Goal: Task Accomplishment & Management: Complete application form

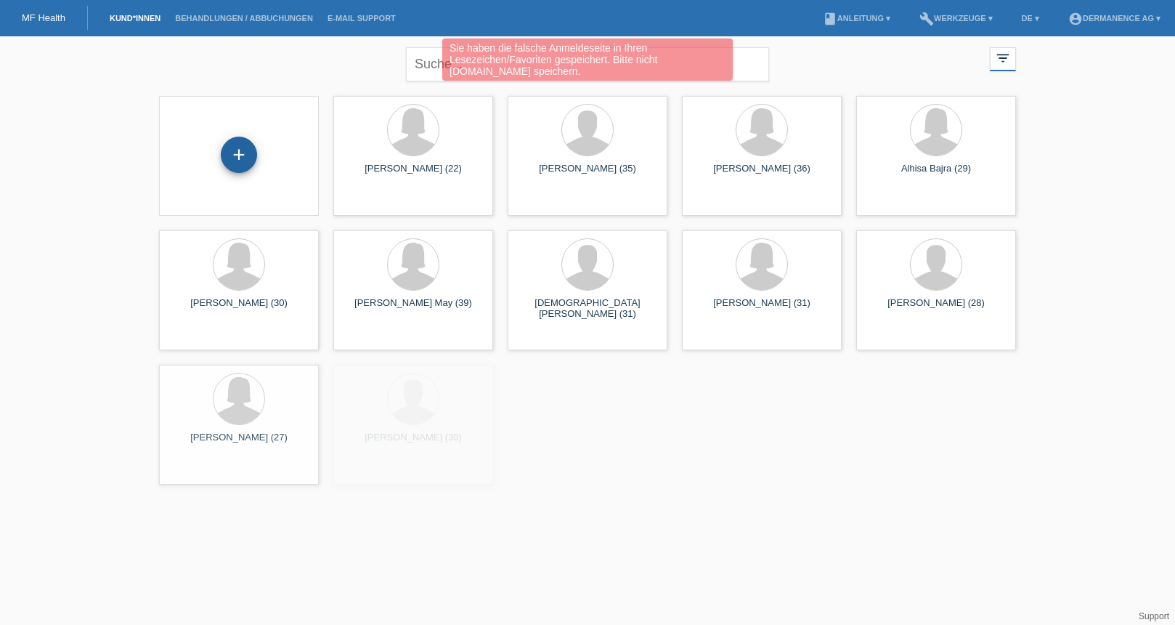
click at [224, 150] on div "+" at bounding box center [239, 155] width 36 height 36
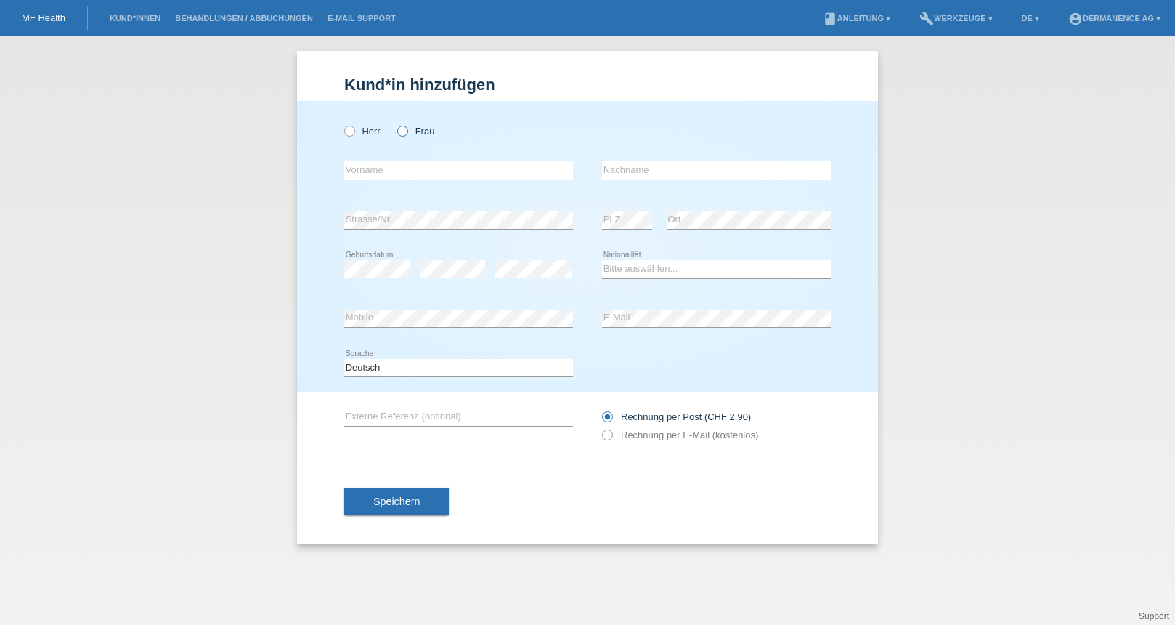
click at [413, 131] on label "Frau" at bounding box center [415, 131] width 37 height 11
click at [407, 131] on input "Frau" at bounding box center [401, 130] width 9 height 9
radio input "true"
click at [402, 163] on input "text" at bounding box center [458, 170] width 229 height 18
type input "Marion"
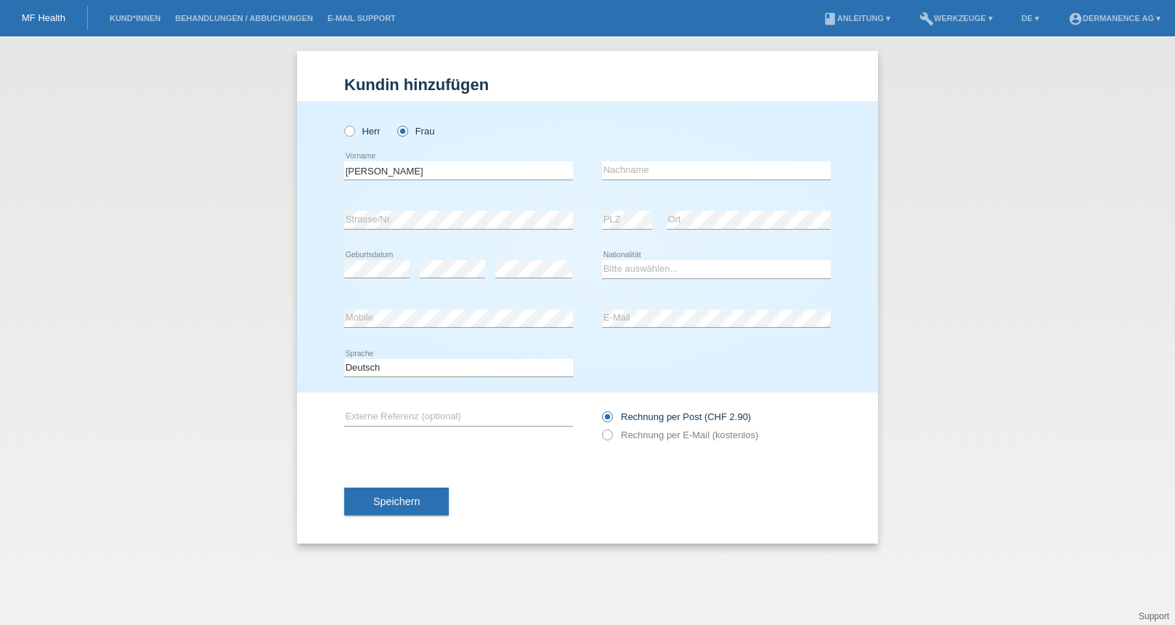
drag, startPoint x: 600, startPoint y: 170, endPoint x: 626, endPoint y: 171, distance: 26.2
click at [600, 170] on div "Marion error Vorname error Nachname" at bounding box center [587, 170] width 487 height 49
click at [632, 171] on input "text" at bounding box center [716, 170] width 229 height 18
type input "Fischer"
click at [645, 269] on select "Bitte auswählen... Schweiz Deutschland Liechtenstein Österreich ------------ Af…" at bounding box center [716, 268] width 229 height 17
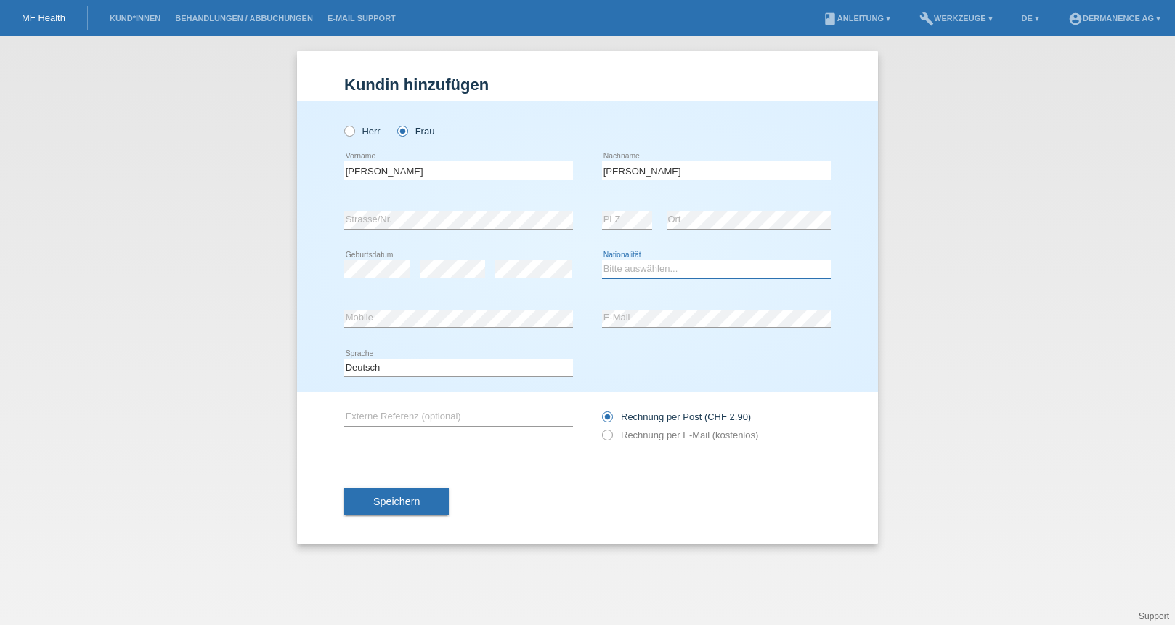
select select "DE"
click at [602, 260] on select "Bitte auswählen... Schweiz Deutschland Liechtenstein Österreich ------------ Af…" at bounding box center [716, 268] width 229 height 17
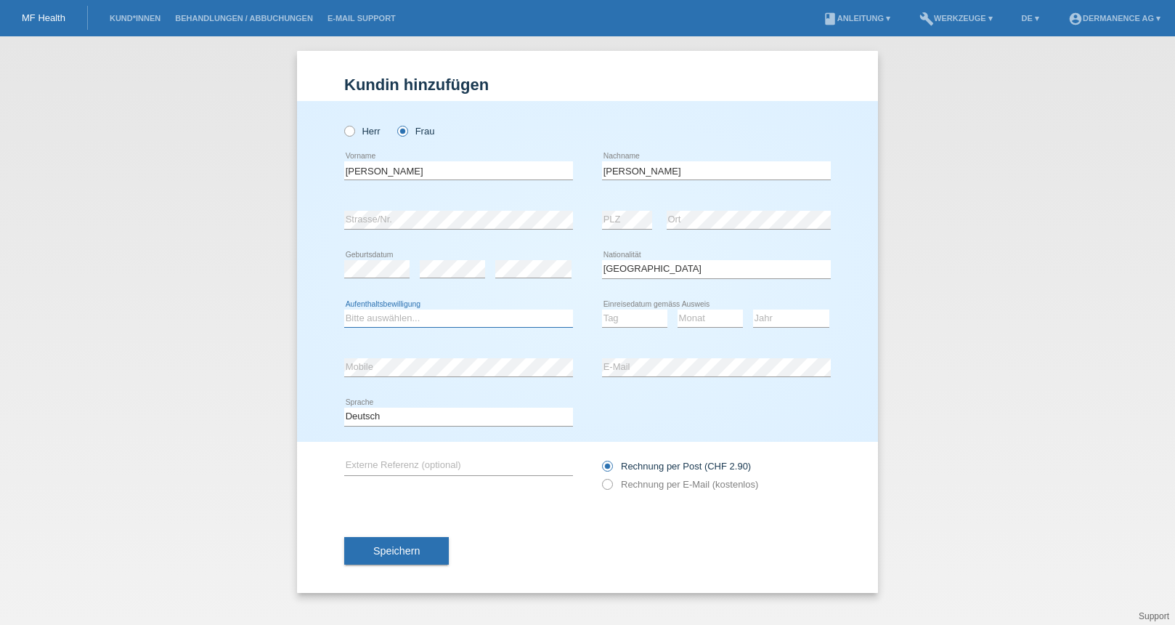
click at [450, 316] on select "Bitte auswählen... C B B - Flüchtlingsstatus Andere" at bounding box center [458, 317] width 229 height 17
click at [371, 313] on select "Bitte auswählen... C B B - Flüchtlingsstatus Andere" at bounding box center [458, 317] width 229 height 17
click at [407, 317] on select "Bitte auswählen... C B B - Flüchtlingsstatus Andere" at bounding box center [458, 317] width 229 height 17
select select "O"
click at [344, 309] on select "Bitte auswählen... C B B - Flüchtlingsstatus Andere" at bounding box center [458, 317] width 229 height 17
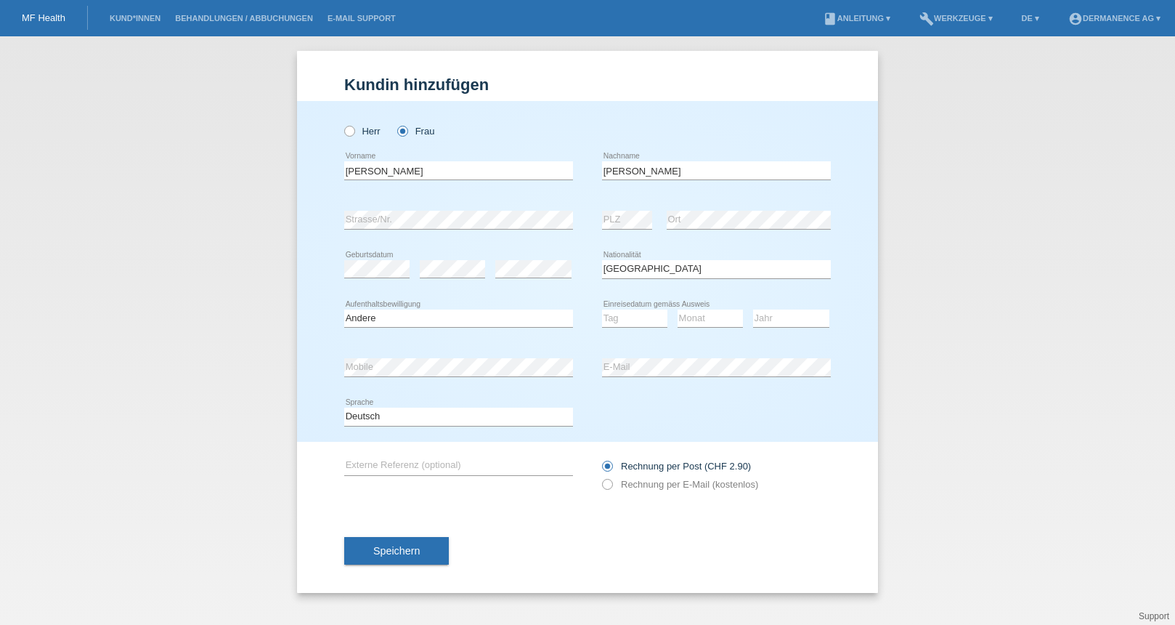
click at [673, 312] on div "Tag 01 02 03 04 05 06 07 08 09 10 11 12 13 14 15 16 17 18 19 20 21 22 23 24 25 …" at bounding box center [716, 318] width 229 height 49
click at [627, 320] on select "Tag 01 02 03 04 05 06 07 08 09 10 11" at bounding box center [634, 317] width 65 height 17
click at [673, 377] on div "error E-Mail" at bounding box center [716, 367] width 229 height 49
click at [614, 481] on label "Rechnung per E-Mail (kostenlos)" at bounding box center [680, 484] width 156 height 11
click at [612, 481] on input "Rechnung per E-Mail (kostenlos)" at bounding box center [606, 488] width 9 height 18
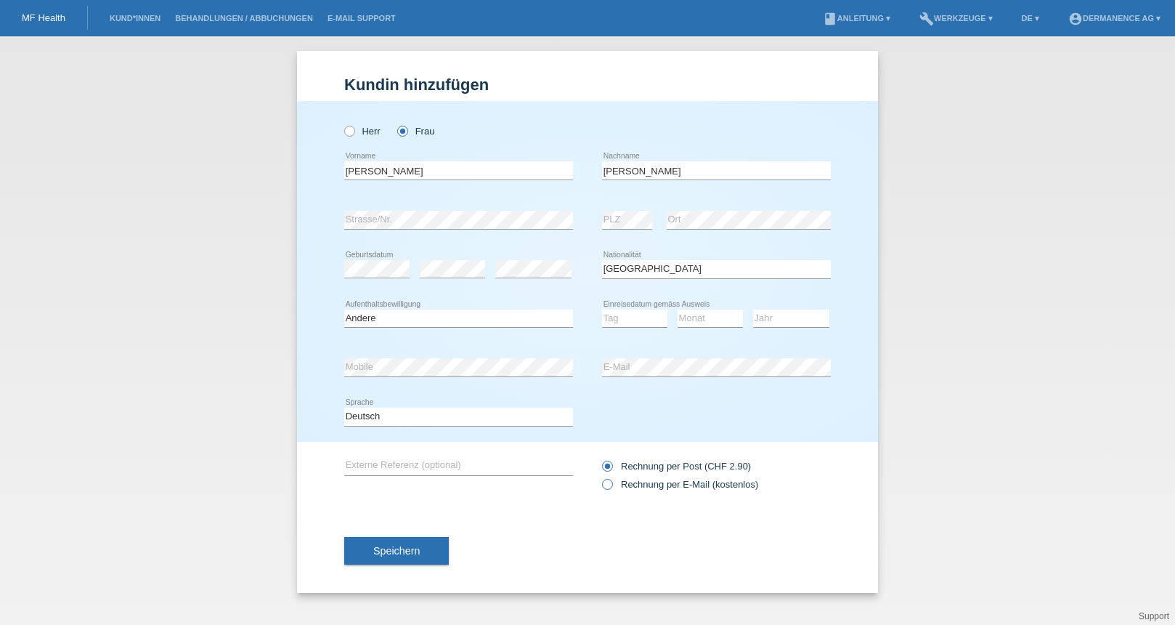
radio input "true"
click at [487, 457] on input "text" at bounding box center [458, 466] width 229 height 18
type input "Cürettage 30min"
click at [460, 318] on select "Bitte auswählen... C B B - Flüchtlingsstatus Andere" at bounding box center [458, 317] width 229 height 17
click at [361, 322] on select "Bitte auswählen... C B B - Flüchtlingsstatus Andere" at bounding box center [458, 317] width 229 height 17
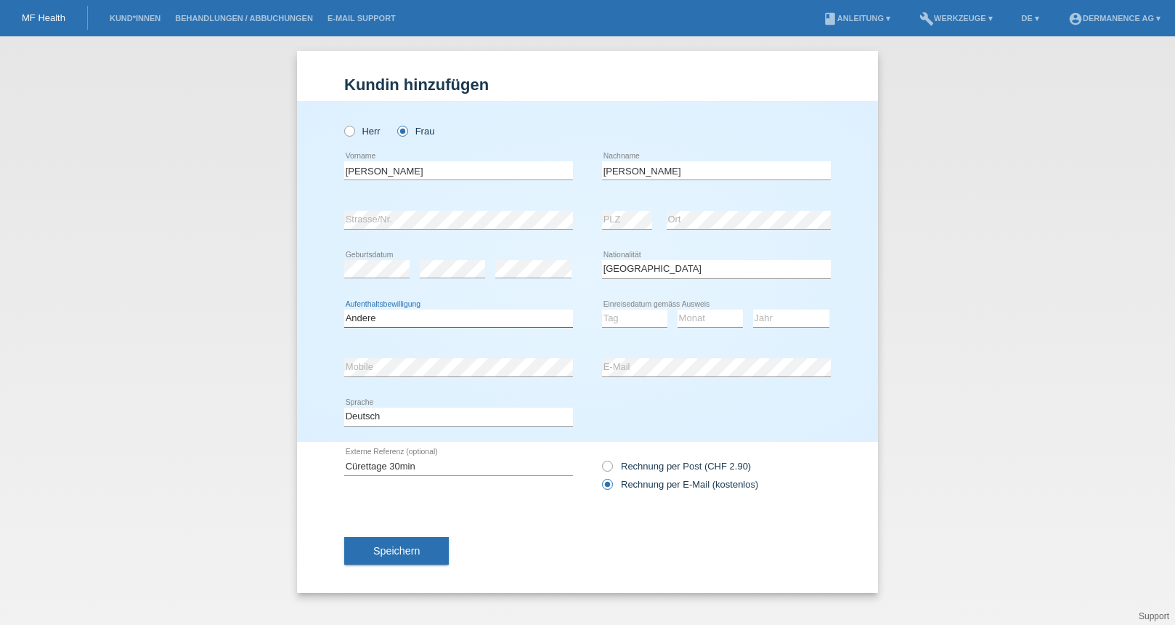
select select "C"
click at [344, 309] on select "Bitte auswählen... C B B - Flüchtlingsstatus Andere" at bounding box center [458, 317] width 229 height 17
click at [624, 316] on select "Tag 01 02 03 04 05 06 07 08 09 10 11" at bounding box center [634, 317] width 65 height 17
select select "31"
click at [602, 309] on select "Tag 01 02 03 04 05 06 07 08 09 10 11" at bounding box center [634, 317] width 65 height 17
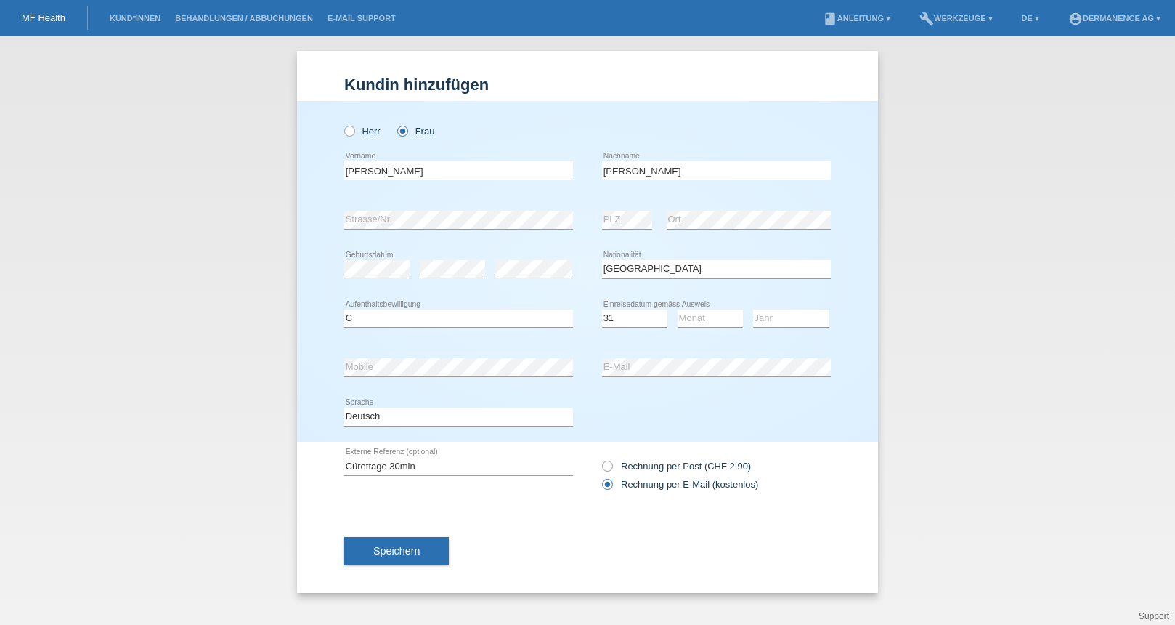
click at [692, 328] on div "Monat 01 02 03 04 05 06 07 08 09 10 11 12 error" at bounding box center [710, 318] width 65 height 49
click at [694, 317] on select "Monat 01 02 03 04 05 06 07 08 09 10 11" at bounding box center [710, 317] width 65 height 17
select select "05"
click at [678, 309] on select "Monat 01 02 03 04 05 06 07 08 09 10 11" at bounding box center [710, 317] width 65 height 17
click at [775, 317] on select "Jahr 2025 2024 2023 2022 2021 2020 2019 2018 2017 2016 2015 2014 2013 2012 2011…" at bounding box center [791, 317] width 76 height 17
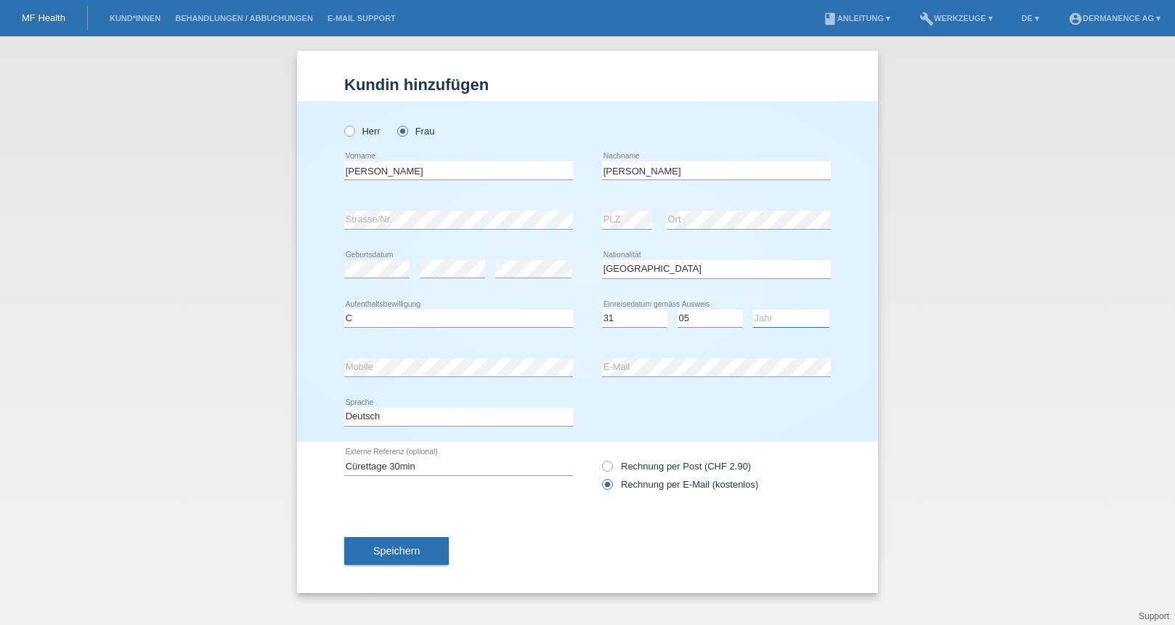
select select "2001"
click at [753, 309] on select "Jahr 2025 2024 2023 2022 2021 2020 2019 2018 2017 2016 2015 2014 2013 2012 2011…" at bounding box center [791, 317] width 76 height 17
click at [408, 547] on span "Speichern" at bounding box center [396, 551] width 46 height 12
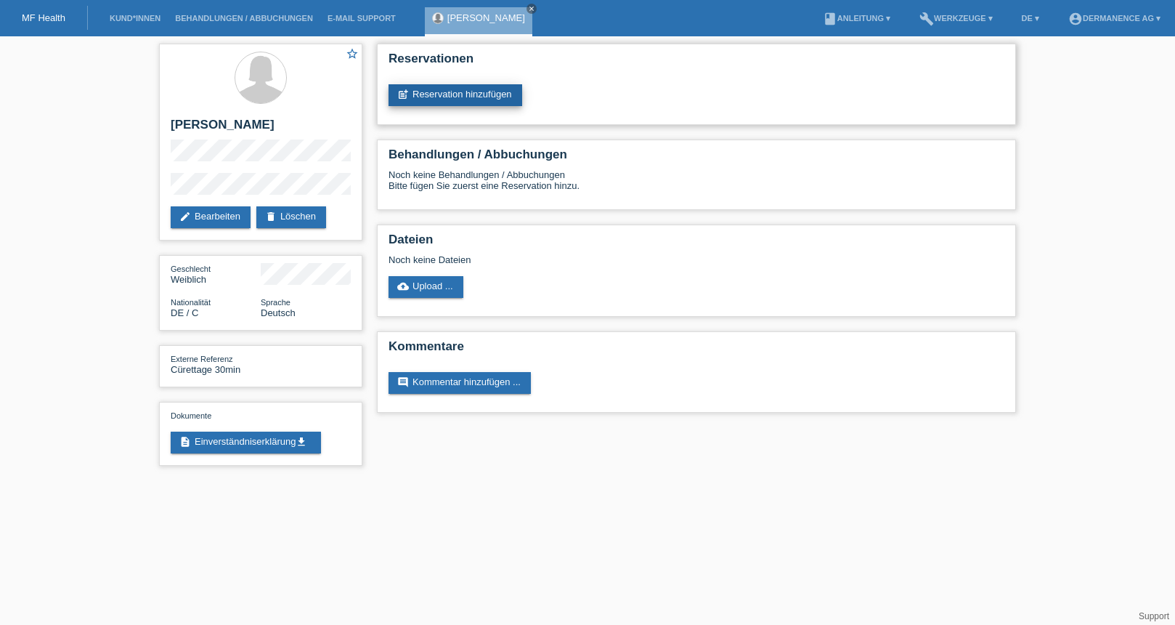
click at [442, 94] on link "post_add Reservation hinzufügen" at bounding box center [456, 95] width 134 height 22
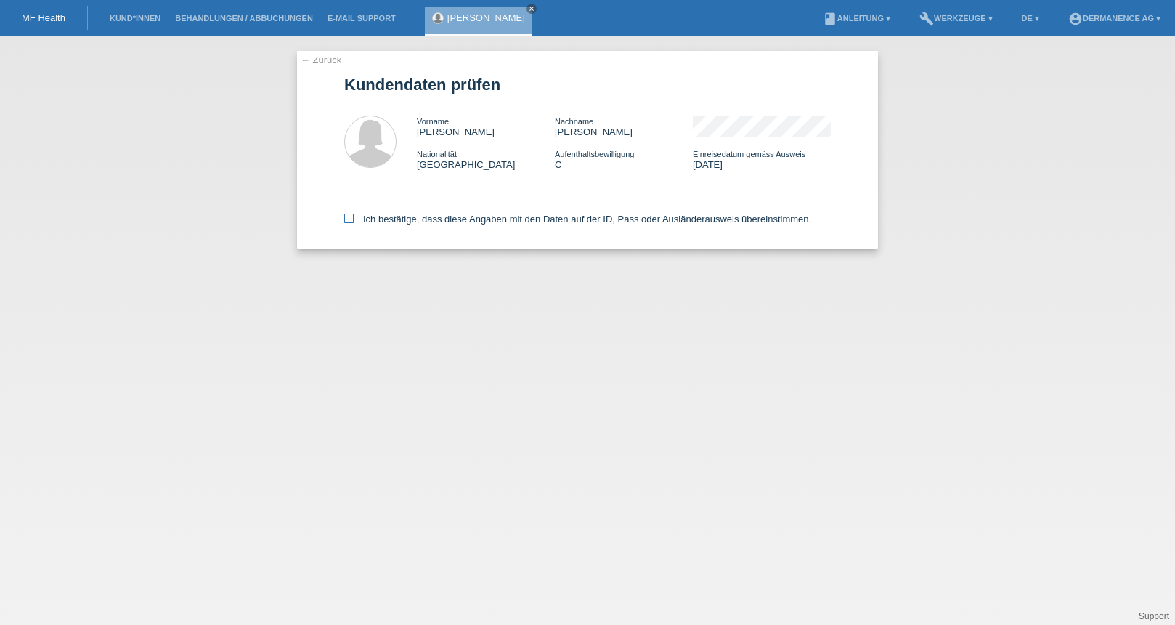
click at [349, 223] on label "Ich bestätige, dass diese Angaben mit den Daten auf der ID, Pass oder Ausländer…" at bounding box center [577, 219] width 467 height 11
click at [349, 223] on input "Ich bestätige, dass diese Angaben mit den Daten auf der ID, Pass oder Ausländer…" at bounding box center [348, 218] width 9 height 9
checkbox input "true"
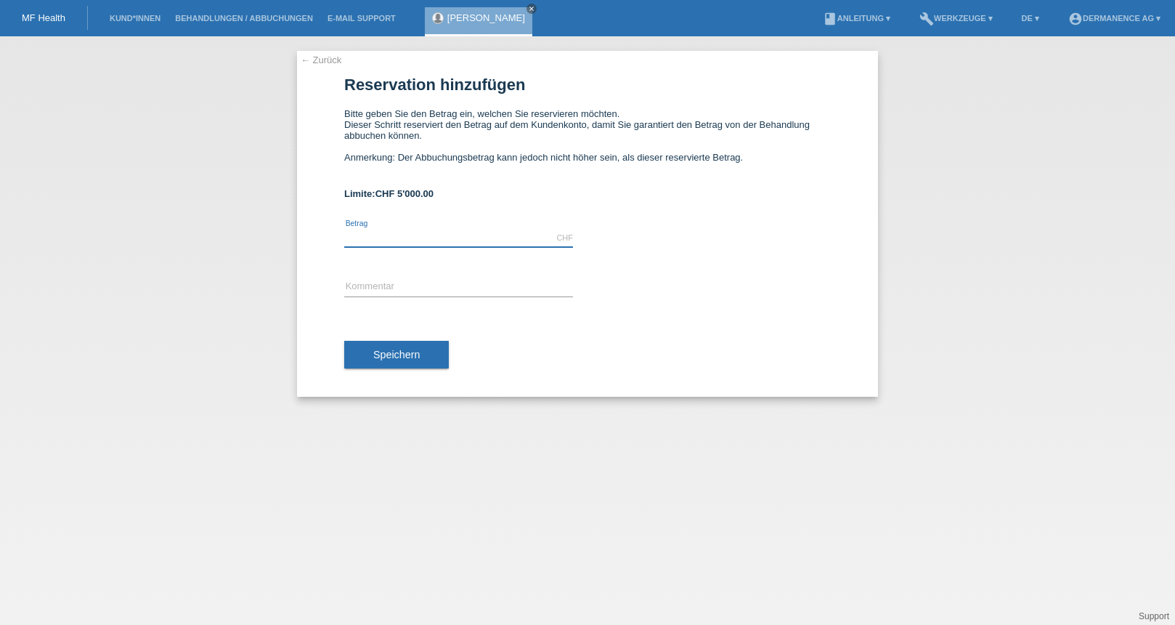
click at [359, 243] on input "text" at bounding box center [458, 238] width 229 height 18
type input "500.00"
click at [407, 287] on input "text" at bounding box center [458, 287] width 229 height 18
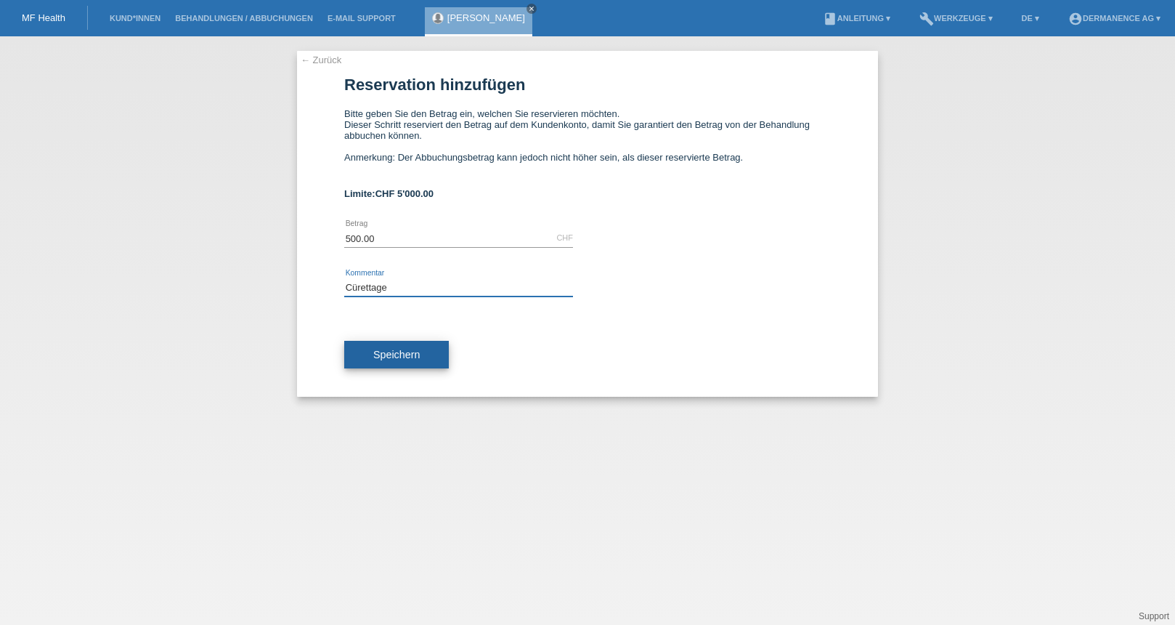
type input "Cürettage"
click at [400, 353] on span "Speichern" at bounding box center [396, 355] width 46 height 12
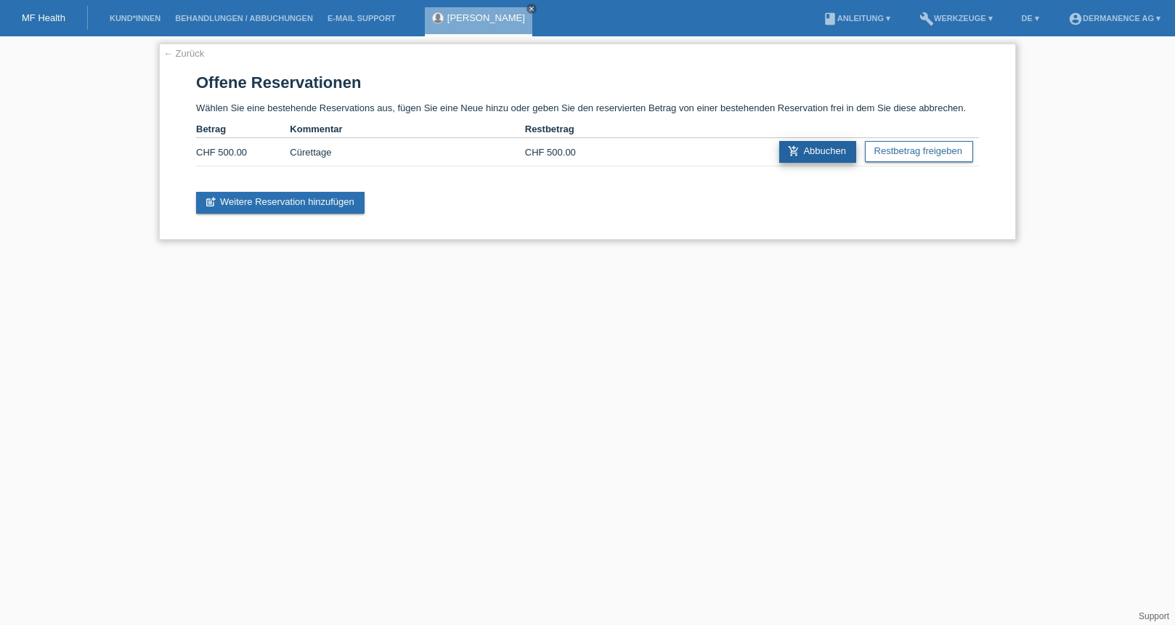
click at [806, 150] on link "add_shopping_cart Abbuchen" at bounding box center [817, 152] width 77 height 22
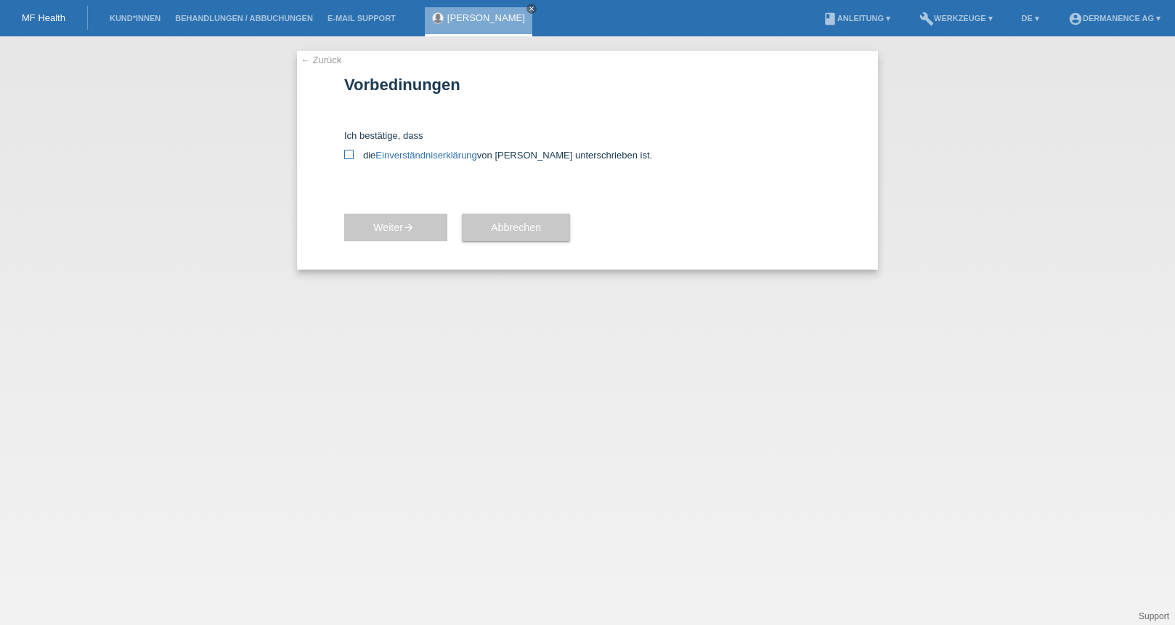
click at [410, 151] on link "Einverständniserklärung" at bounding box center [426, 155] width 101 height 11
click at [350, 147] on div "Ich bestätige, dass die Einverständniserklärung von der Kundin unterschrieben i…" at bounding box center [587, 145] width 487 height 31
click at [350, 154] on icon at bounding box center [348, 154] width 9 height 9
click at [350, 154] on input "die Einverständniserklärung von der Kundin unterschrieben ist." at bounding box center [348, 154] width 9 height 9
checkbox input "true"
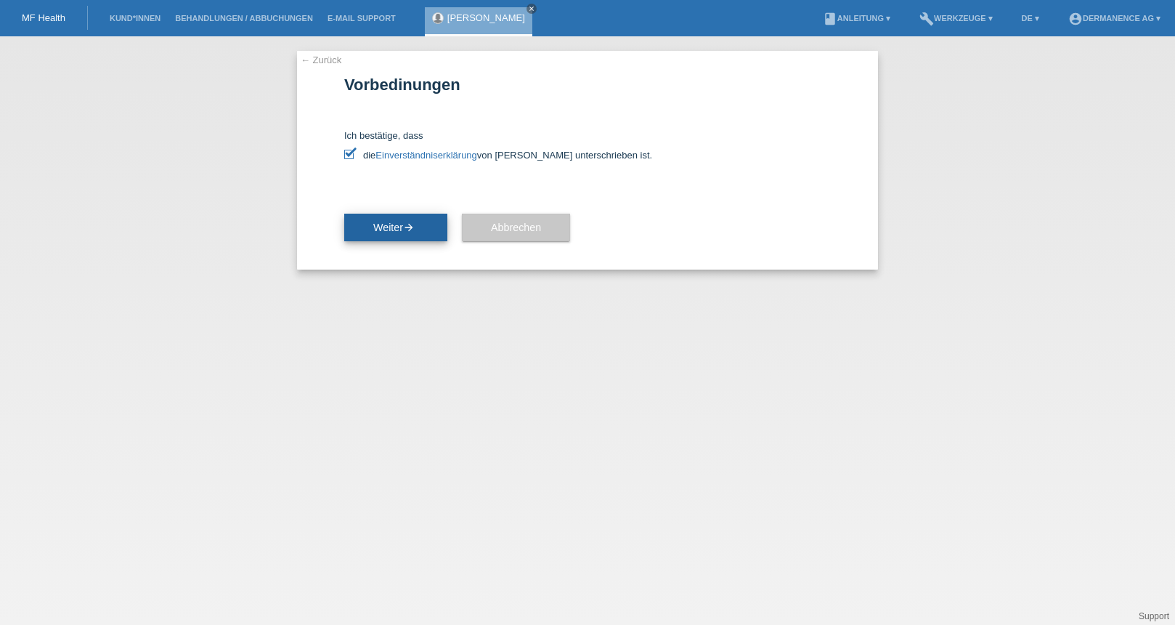
click at [413, 230] on icon "arrow_forward" at bounding box center [409, 228] width 12 height 12
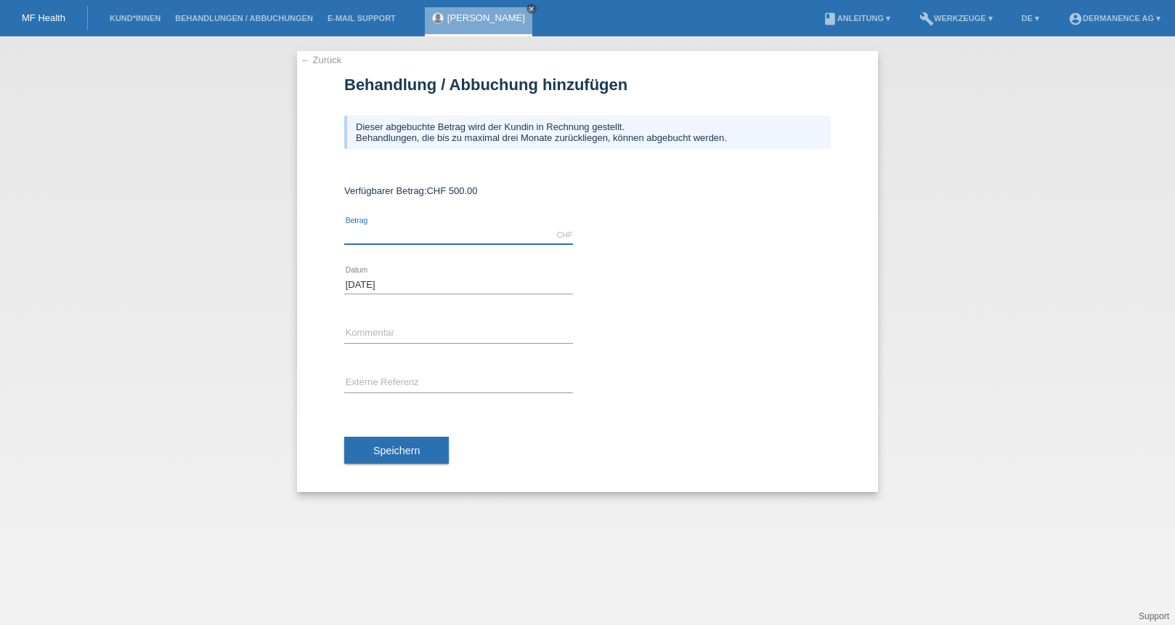
click at [405, 235] on input "text" at bounding box center [458, 235] width 229 height 18
type input "500.00"
click at [415, 332] on input "text" at bounding box center [458, 334] width 229 height 18
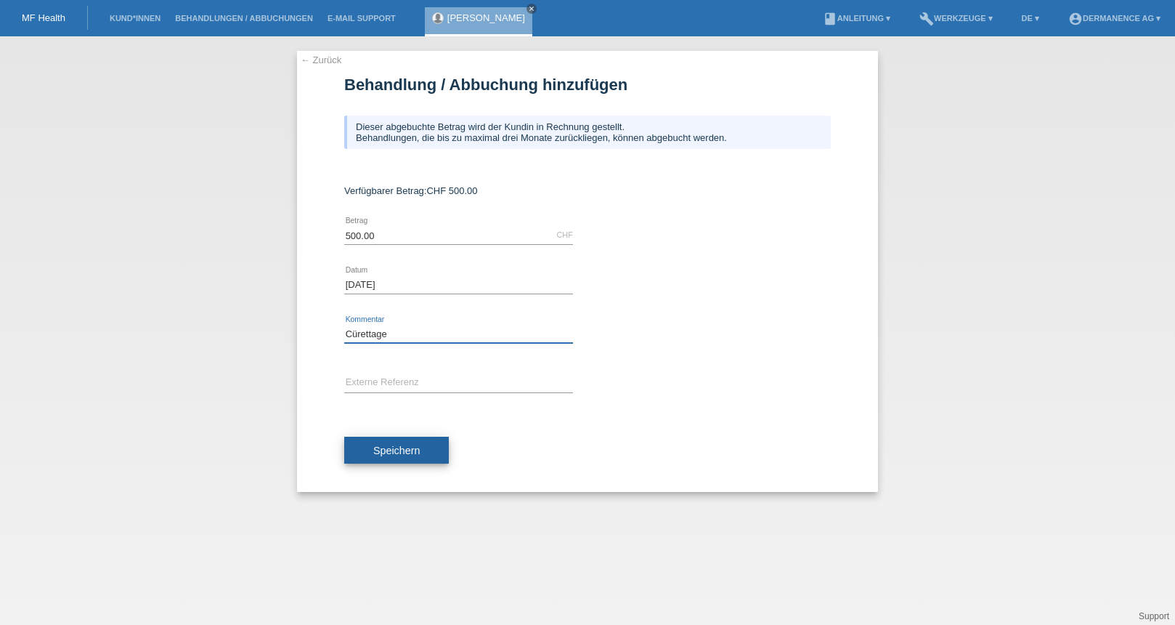
type input "Cürettage"
click at [413, 447] on span "Speichern" at bounding box center [396, 451] width 46 height 12
